Goal: Communication & Community: Ask a question

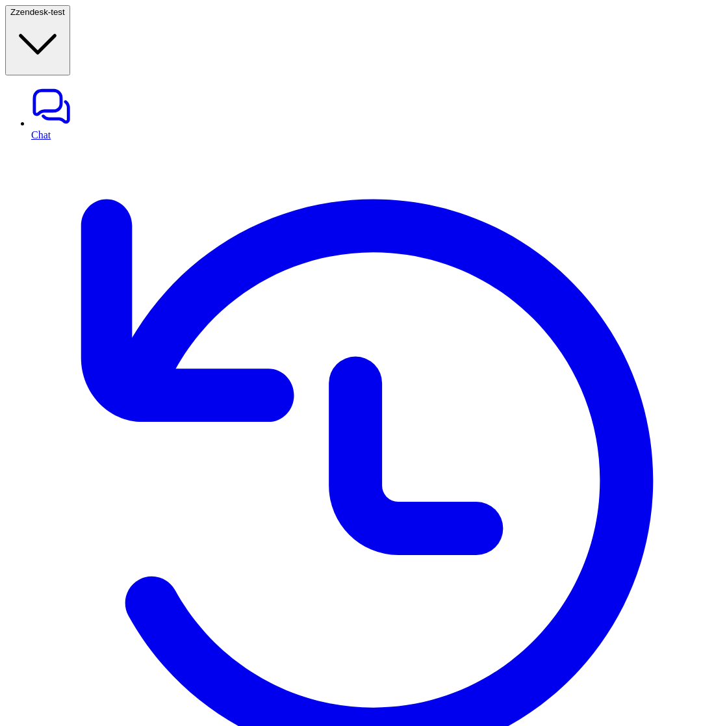
click at [35, 86] on link "Chat" at bounding box center [370, 113] width 678 height 55
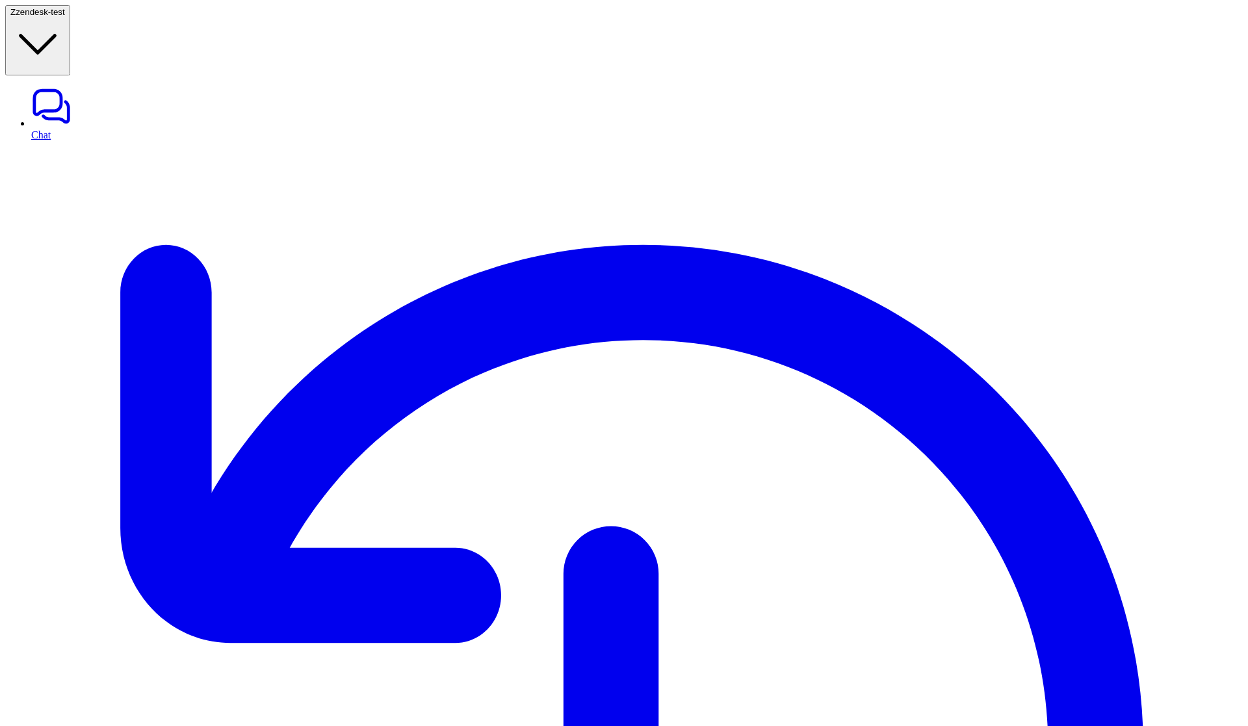
type textarea "**********"
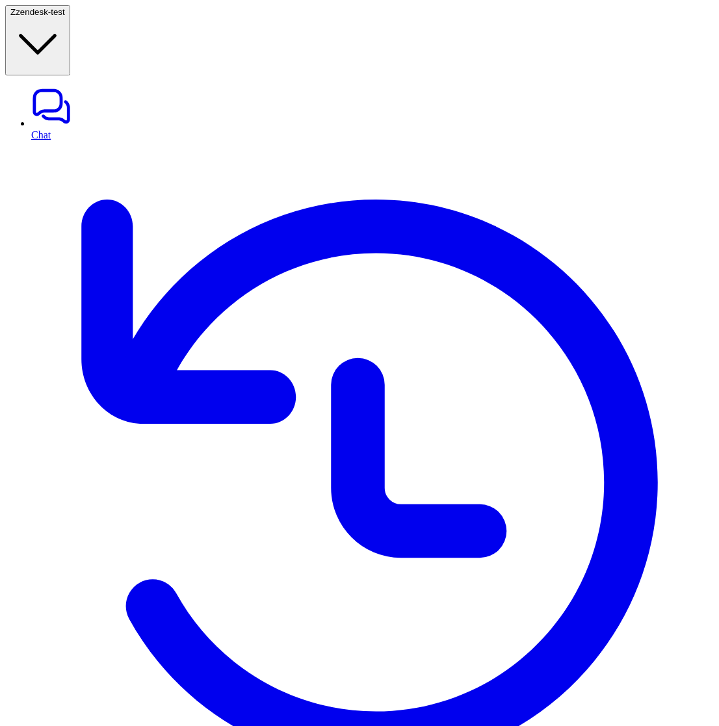
click at [41, 141] on link "History" at bounding box center [372, 489] width 683 height 696
